Goal: Use online tool/utility: Utilize a website feature to perform a specific function

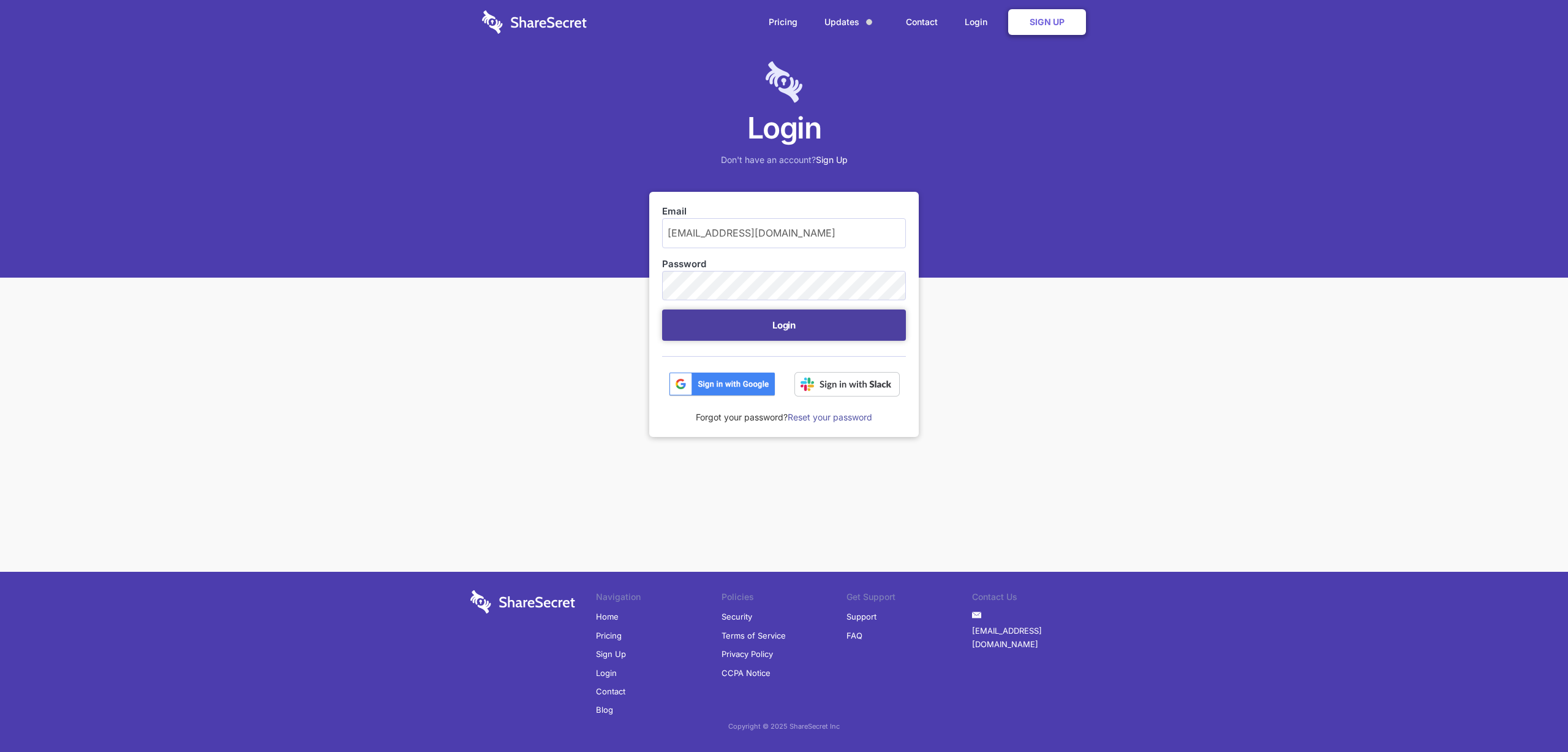
click at [816, 322] on button "Login" at bounding box center [784, 325] width 244 height 31
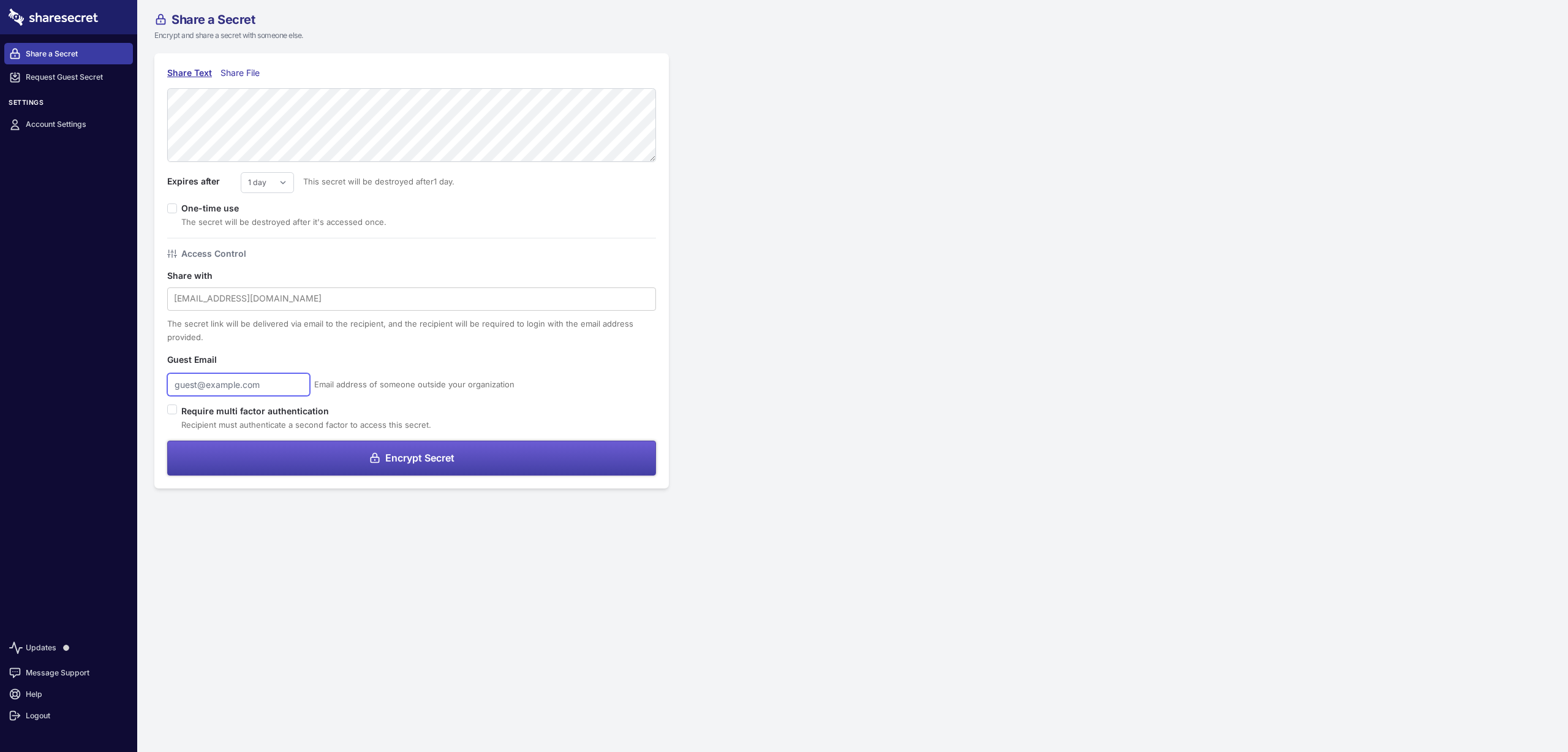
type input "[EMAIL_ADDRESS][DOMAIN_NAME]"
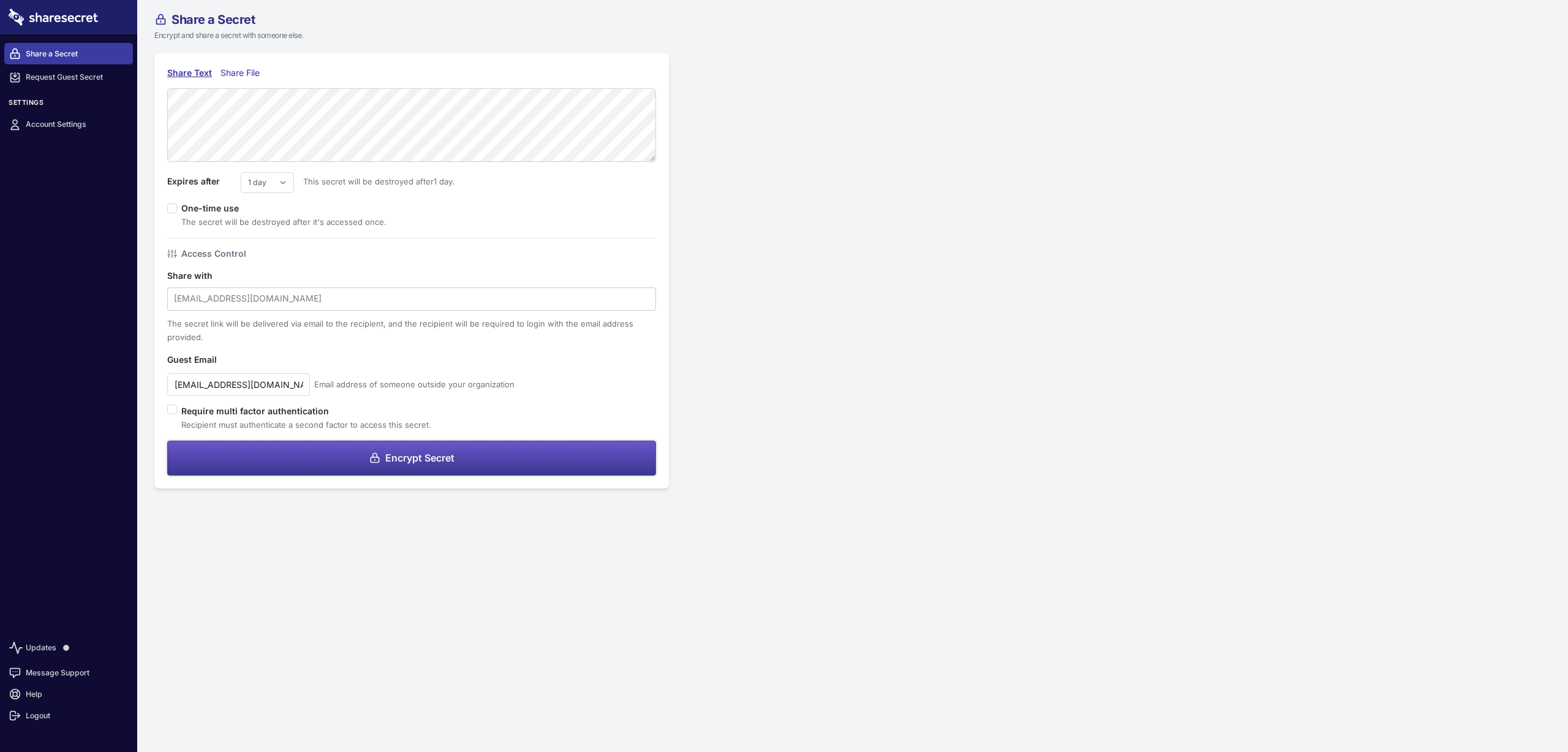
click at [457, 459] on button "Encrypt Secret" at bounding box center [411, 458] width 489 height 35
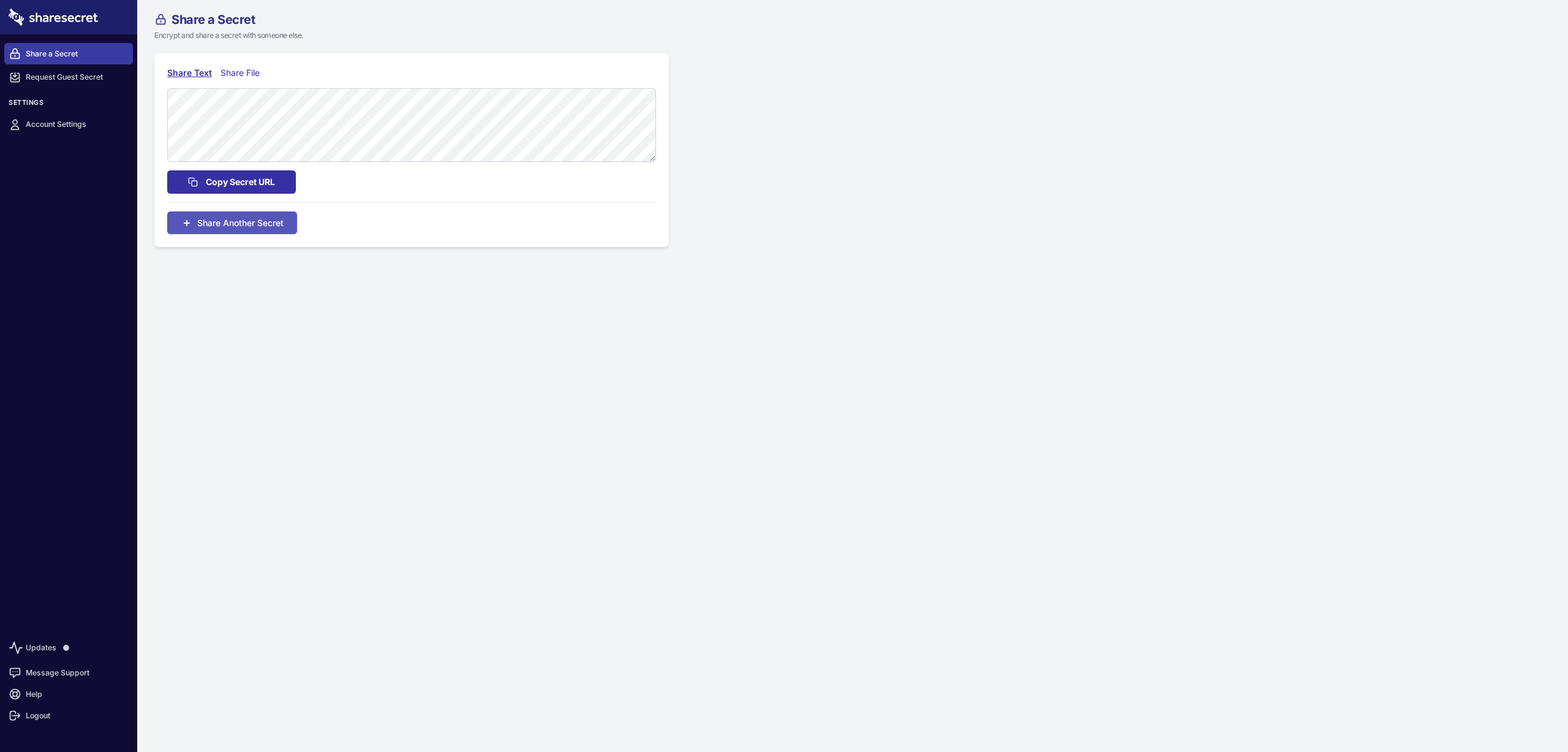
click at [254, 186] on span "Copy Secret URL" at bounding box center [240, 183] width 70 height 14
click at [240, 240] on span "Share Another Secret" at bounding box center [240, 234] width 86 height 13
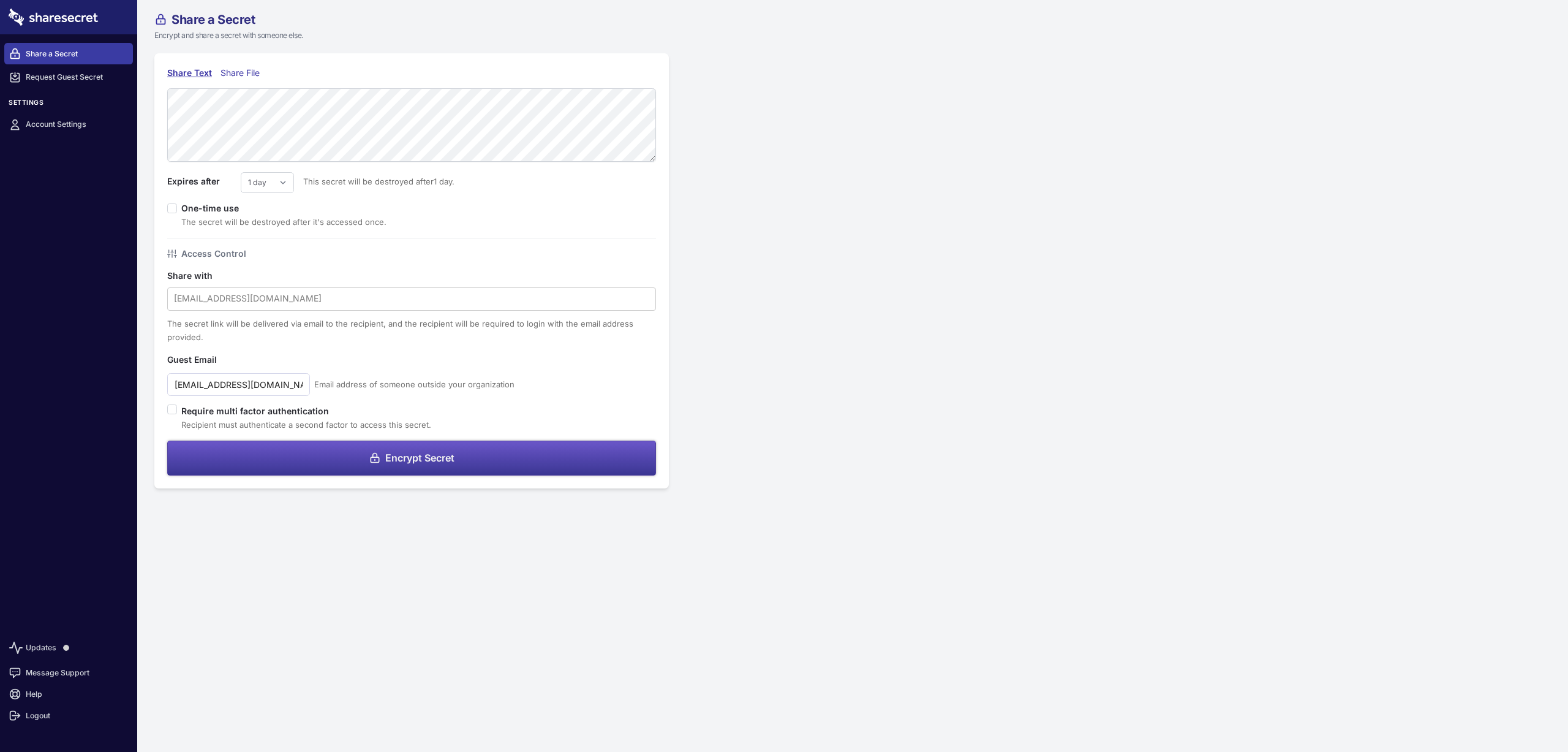
click at [417, 453] on span "Encrypt Secret" at bounding box center [420, 457] width 70 height 10
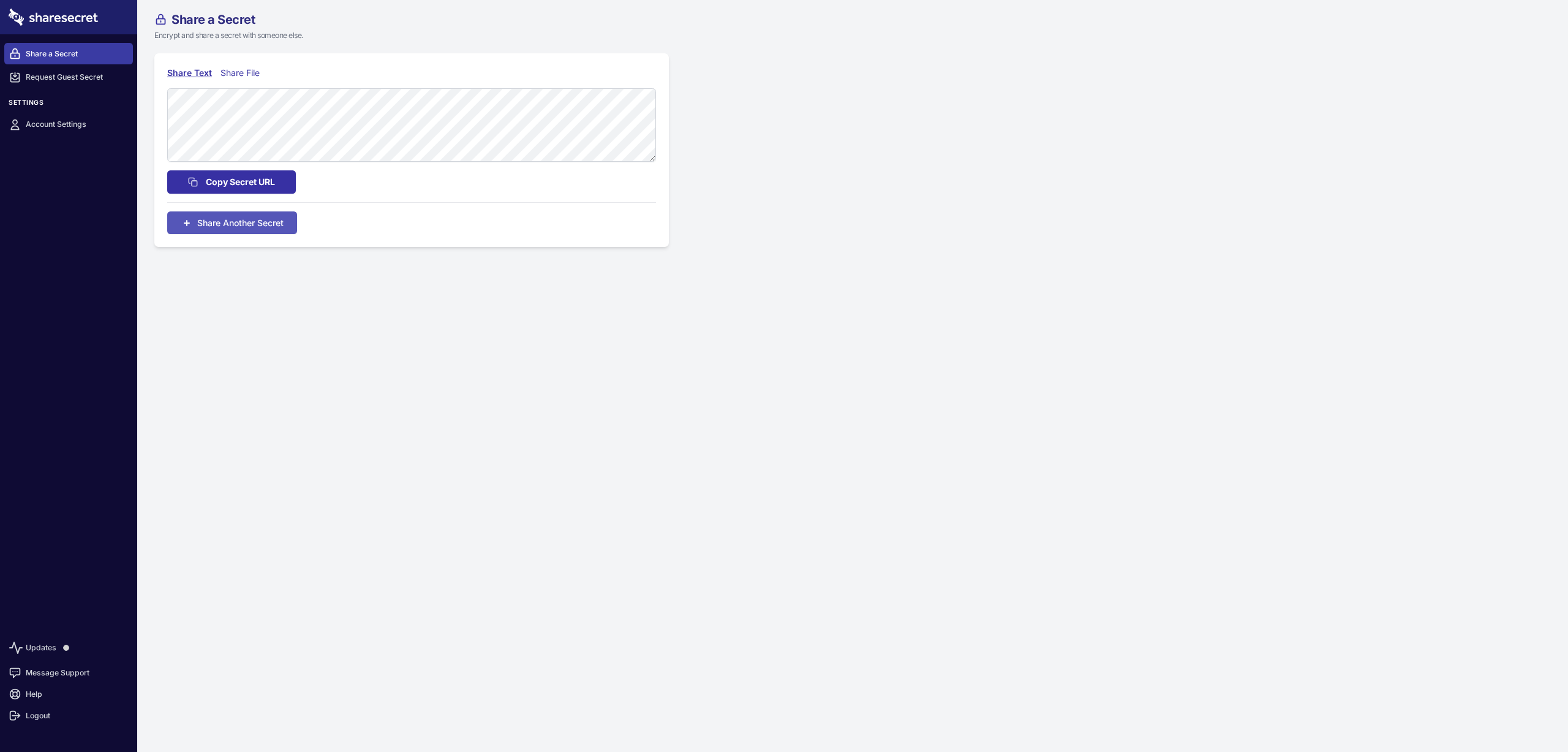
click at [263, 179] on span "Copy Secret URL" at bounding box center [240, 183] width 70 height 14
